Goal: Task Accomplishment & Management: Use online tool/utility

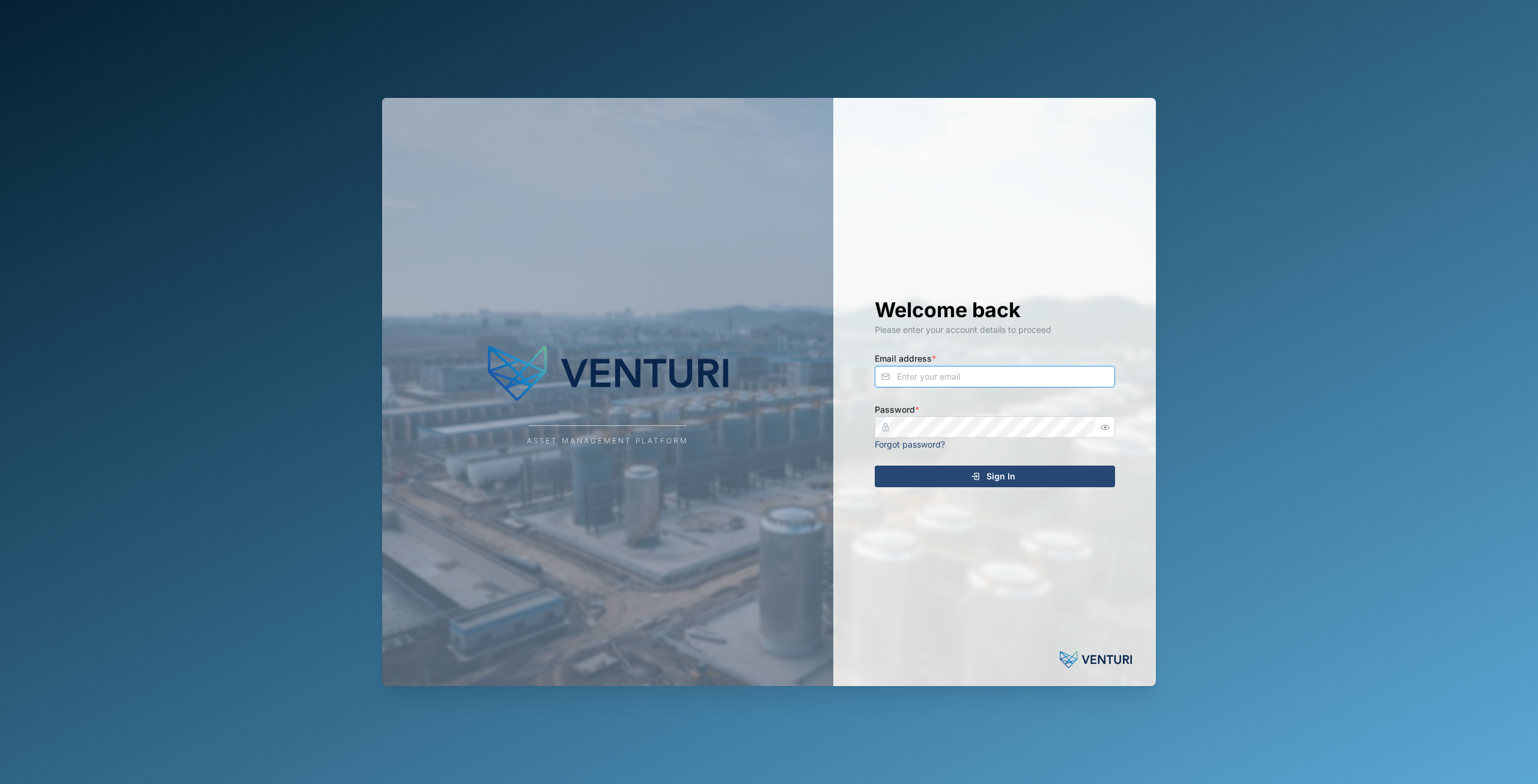
type input "[EMAIL_ADDRESS][DOMAIN_NAME]"
click at [1017, 488] on div "Welcome back Please enter your account details to proceed Email address * [EMAI…" at bounding box center [994, 392] width 288 height 588
click at [1016, 481] on div "Sign In" at bounding box center [993, 476] width 221 height 20
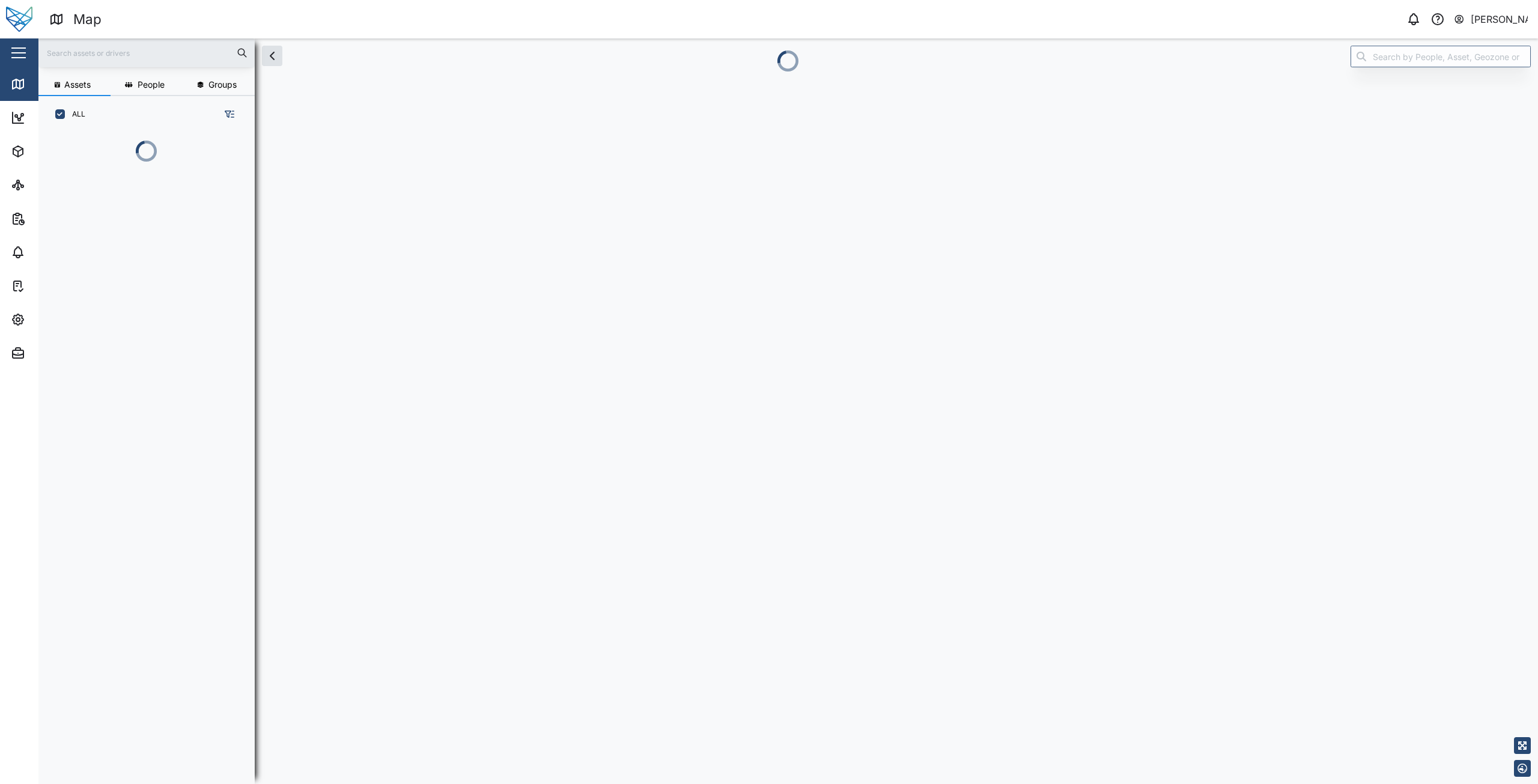
scroll to position [637, 188]
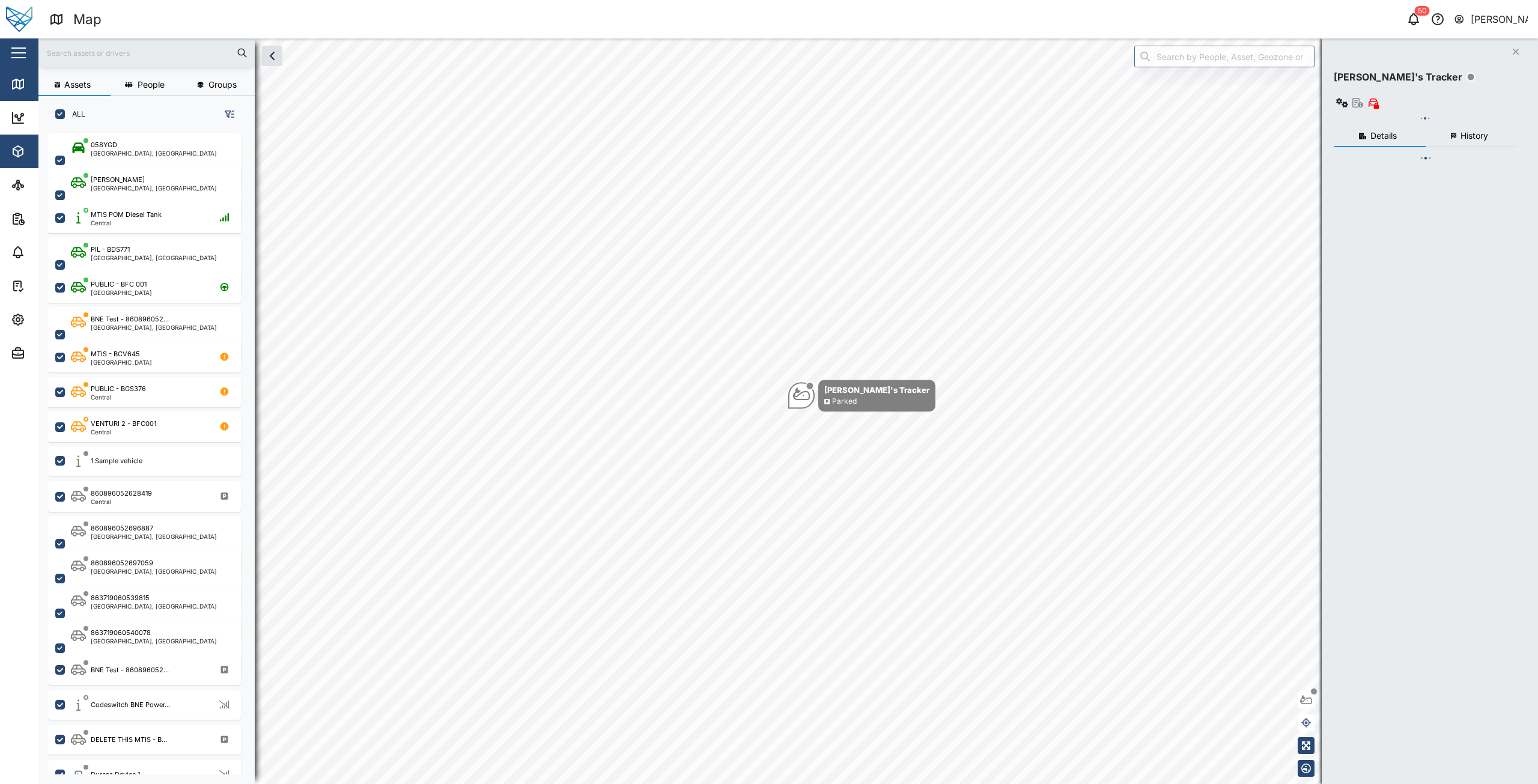
click at [10, 147] on button "Assets" at bounding box center [78, 151] width 156 height 34
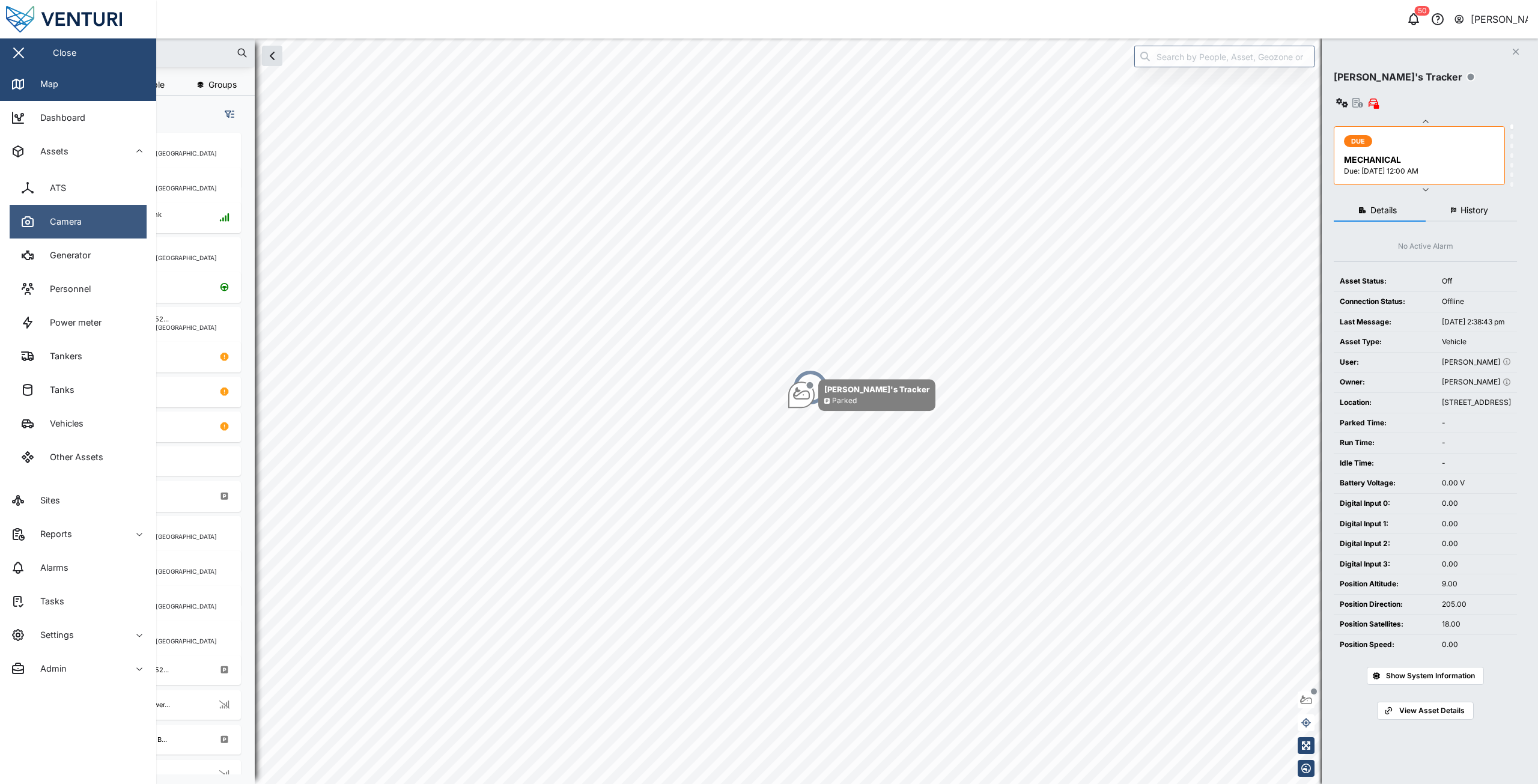
click at [64, 220] on div "Camera" at bounding box center [61, 222] width 41 height 13
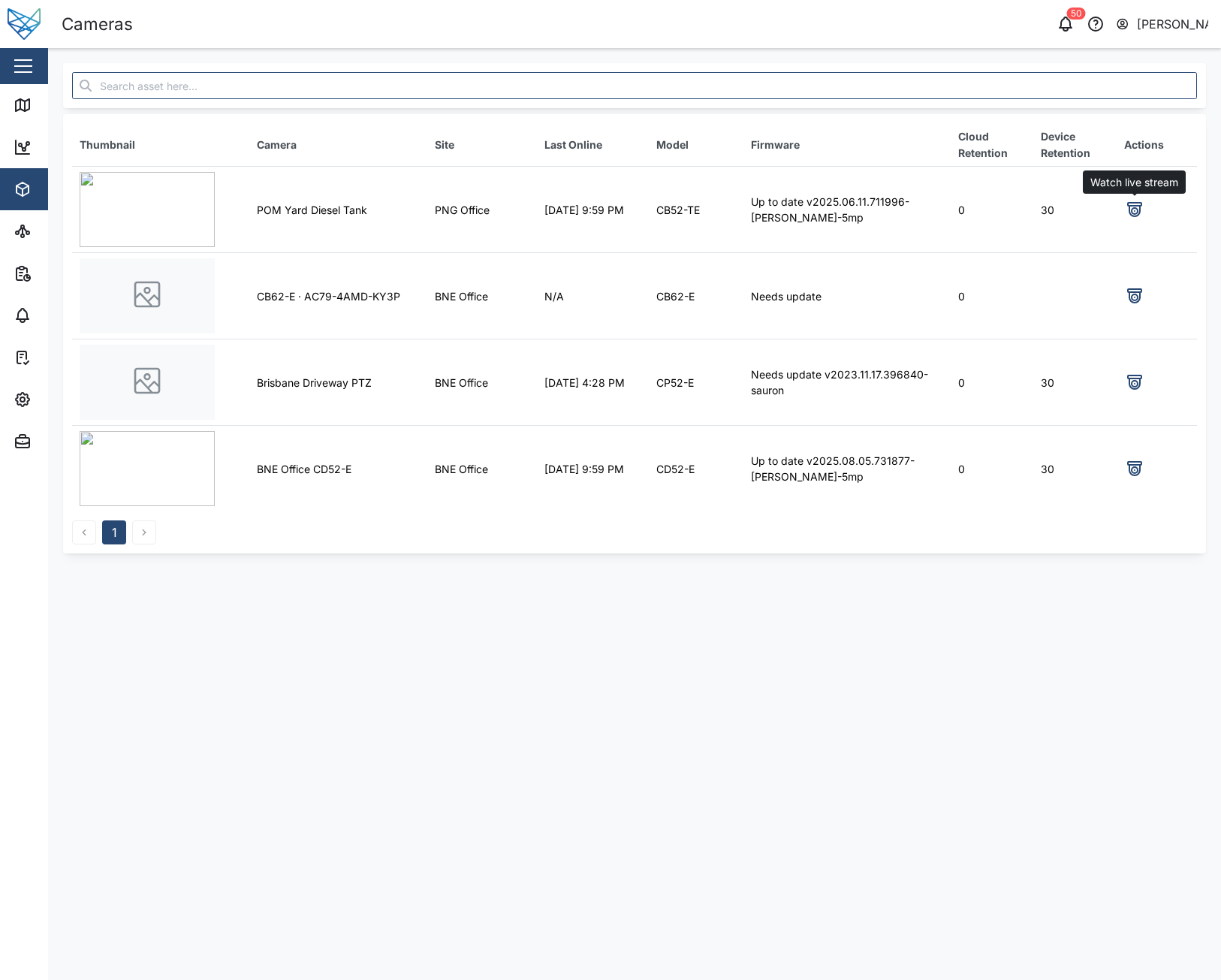
click at [1128, 207] on icon at bounding box center [1135, 210] width 18 height 18
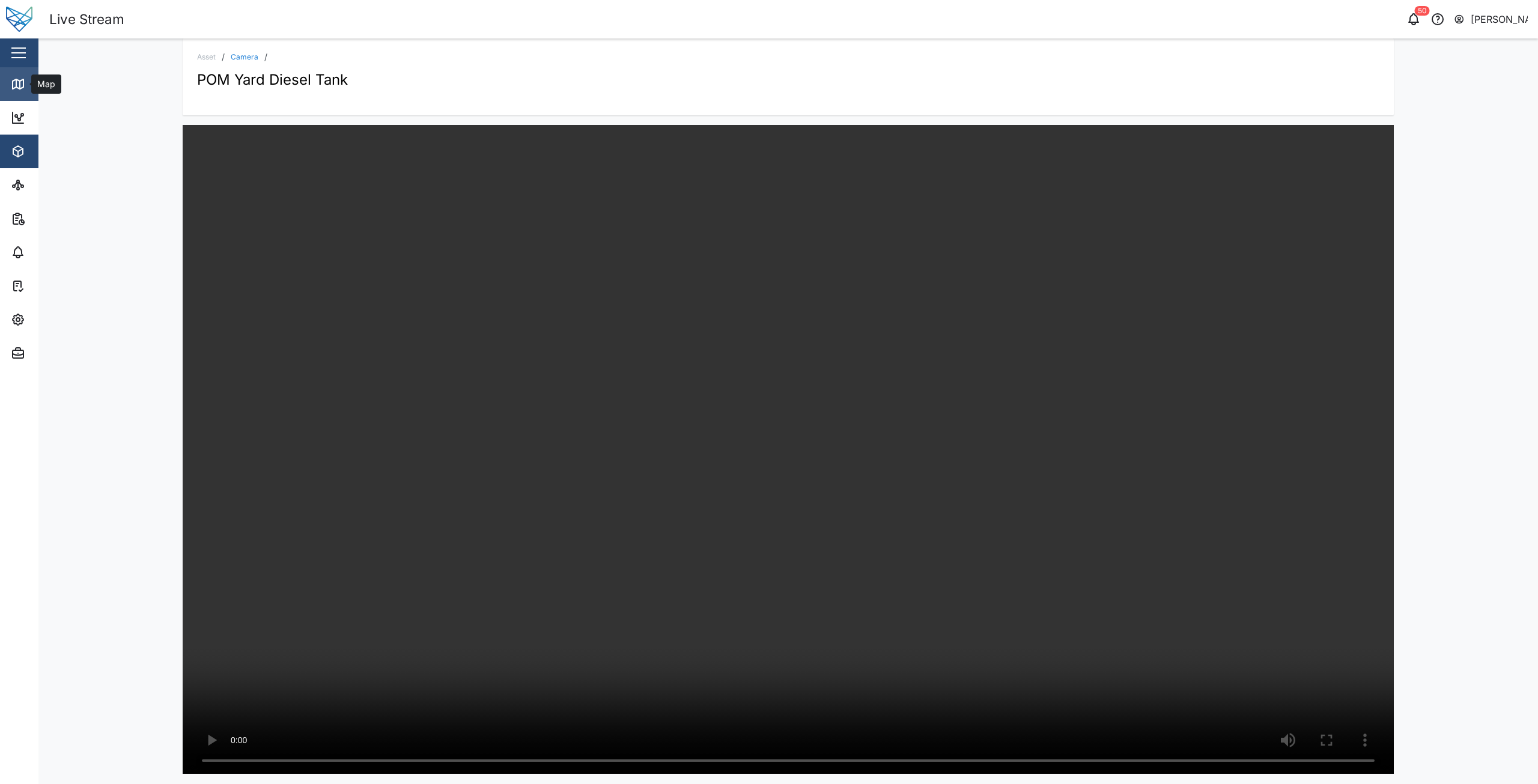
click at [14, 87] on icon at bounding box center [18, 84] width 15 height 15
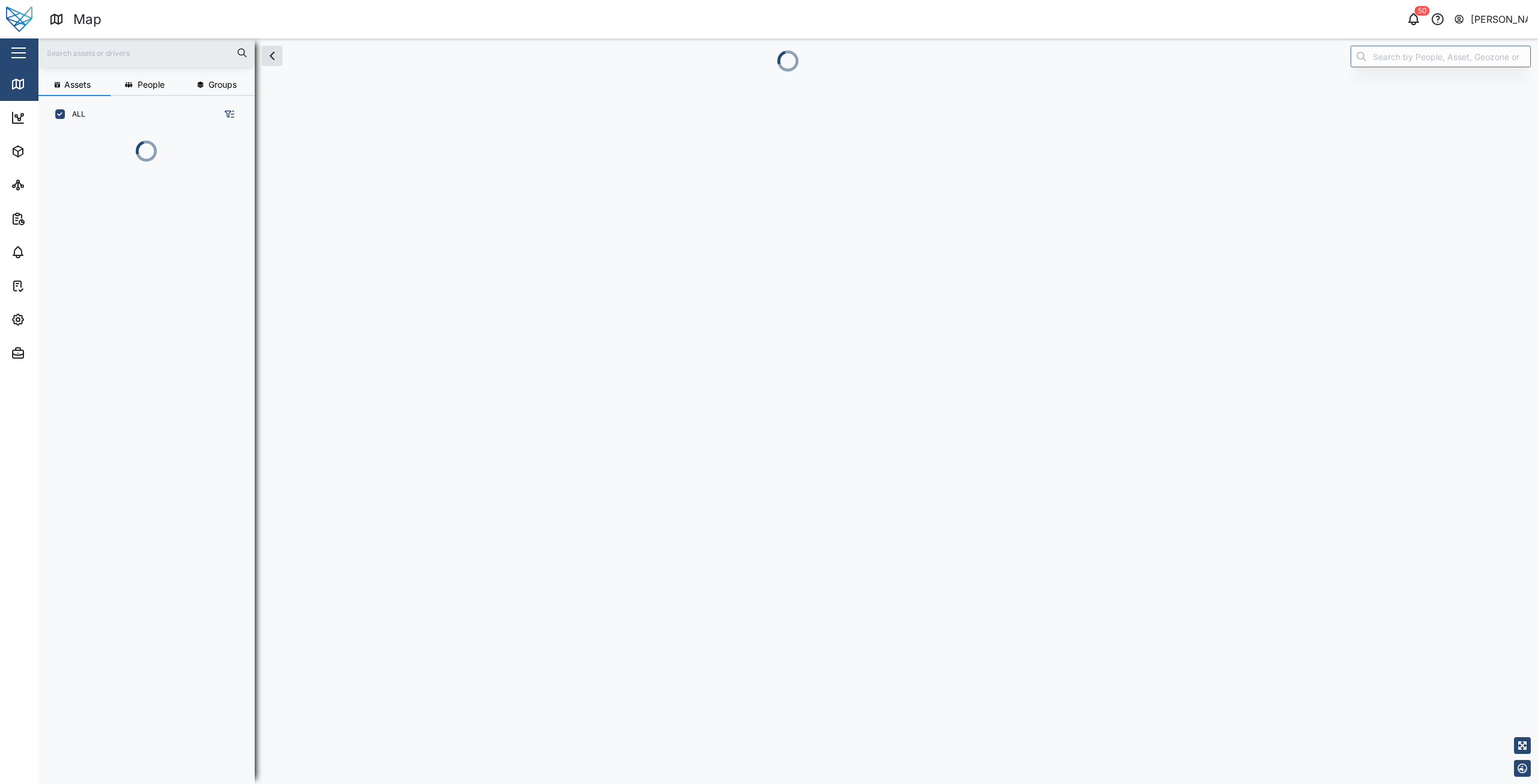
scroll to position [10, 10]
click at [109, 286] on div "grid" at bounding box center [151, 477] width 206 height 594
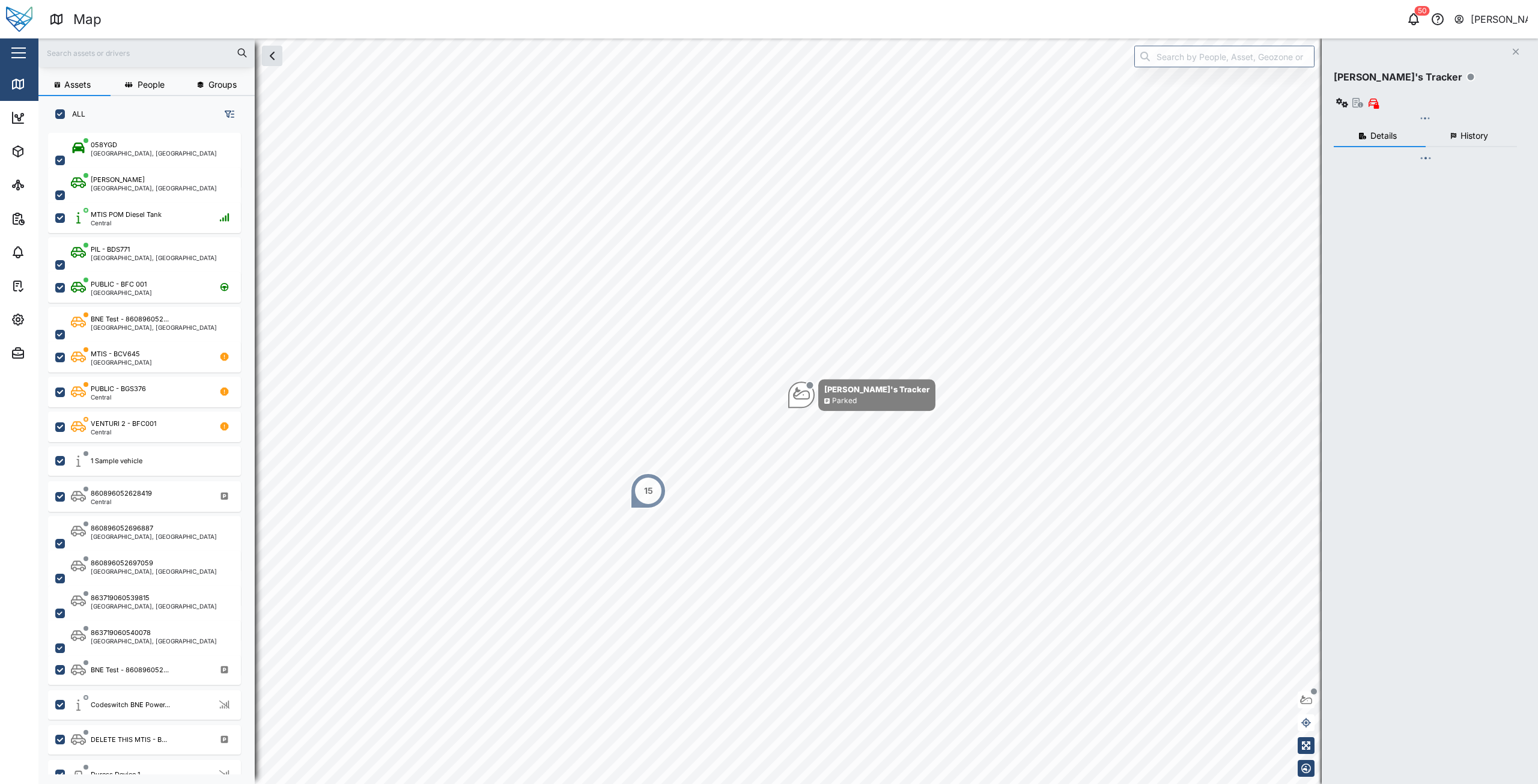
click at [1466, 12] on button "[PERSON_NAME]" at bounding box center [1491, 19] width 75 height 17
